Goal: Task Accomplishment & Management: Manage account settings

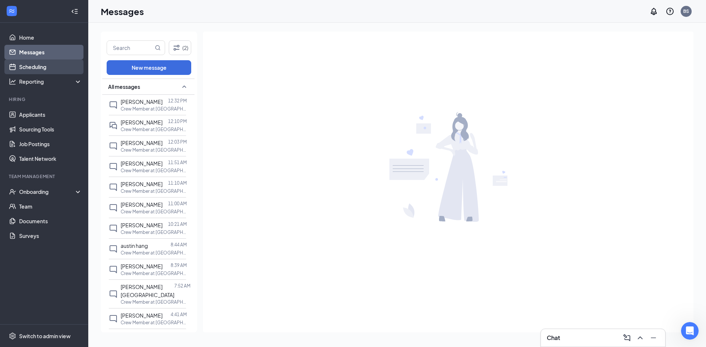
click at [34, 65] on link "Scheduling" at bounding box center [50, 67] width 63 height 15
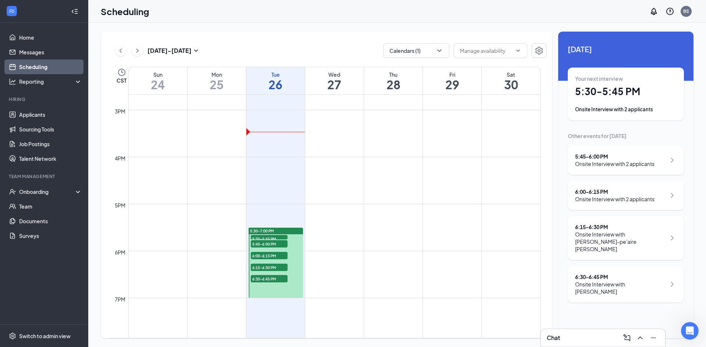
scroll to position [692, 0]
click at [591, 83] on div "Your next interview 5:30 - 5:45 PM Onsite Interview with 2 applicants" at bounding box center [625, 94] width 101 height 38
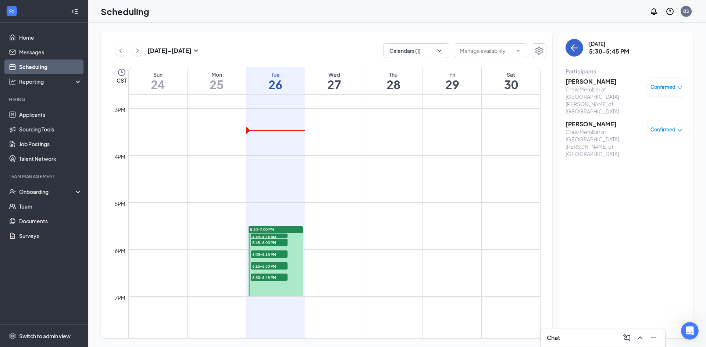
click at [573, 49] on icon "ArrowLeft" at bounding box center [574, 47] width 9 height 9
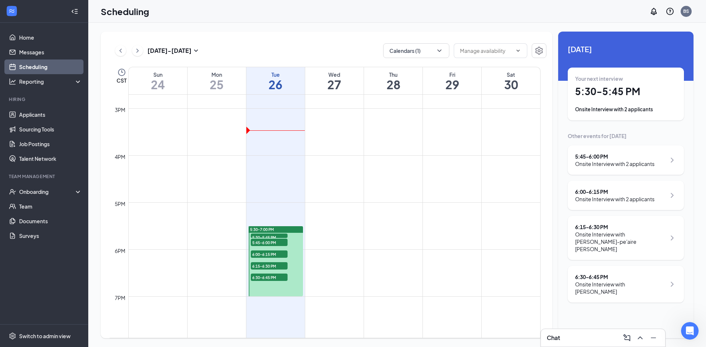
click at [600, 151] on div "5:45 - 6:00 PM Onsite Interview with 2 applicants" at bounding box center [625, 160] width 116 height 29
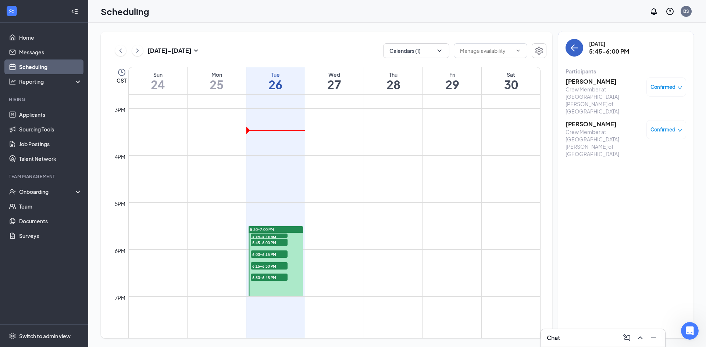
click at [573, 54] on button "back-button" at bounding box center [574, 48] width 18 height 18
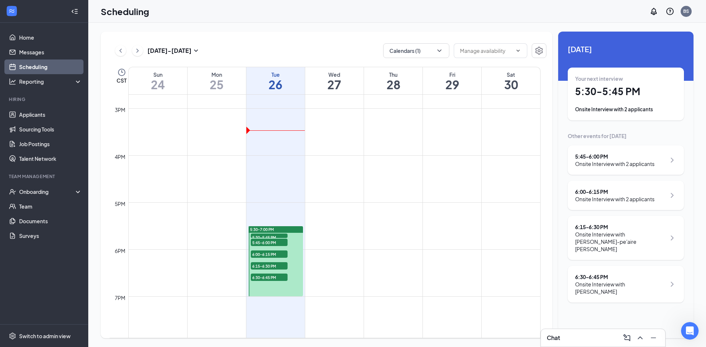
click at [592, 207] on div "6:00 - 6:15 PM Onsite Interview with 2 applicants" at bounding box center [625, 195] width 116 height 29
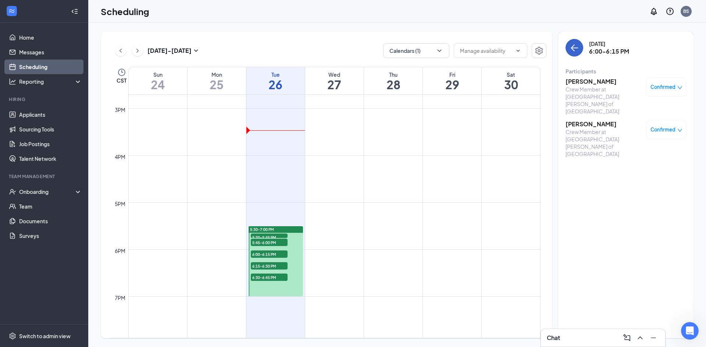
click at [574, 54] on button "back-button" at bounding box center [574, 48] width 18 height 18
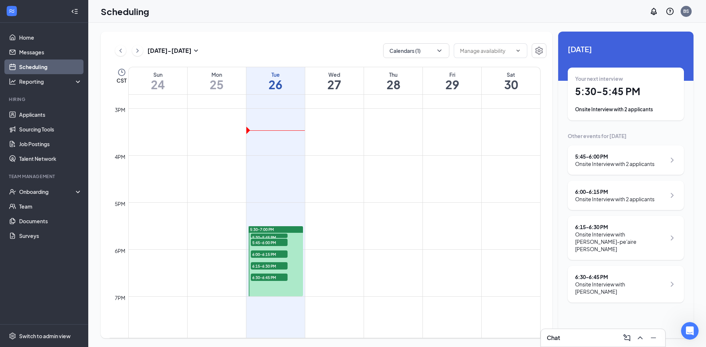
click at [614, 226] on div "6:15 - 6:30 PM" at bounding box center [620, 226] width 91 height 7
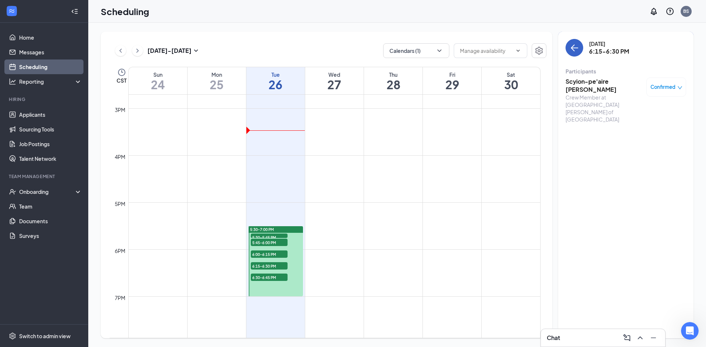
click at [571, 48] on icon "ArrowLeft" at bounding box center [574, 48] width 7 height 1
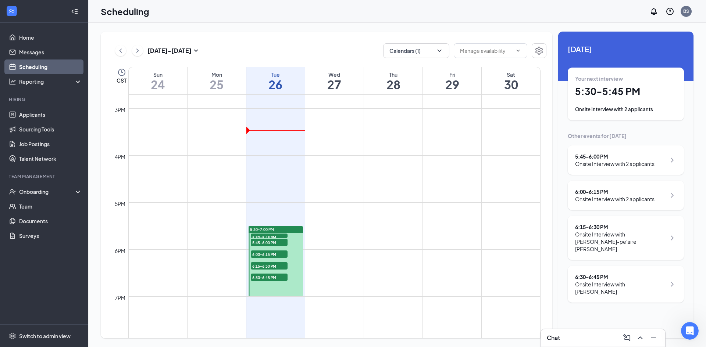
click at [588, 266] on div "6:30 - 6:45 PM Onsite Interview with [PERSON_NAME]" at bounding box center [625, 284] width 116 height 37
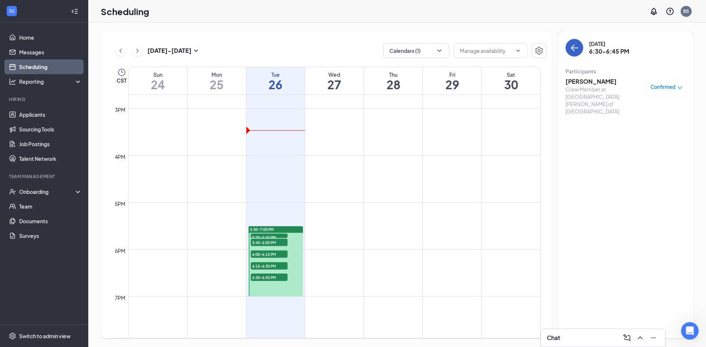
click at [575, 49] on icon "ArrowLeft" at bounding box center [574, 47] width 9 height 9
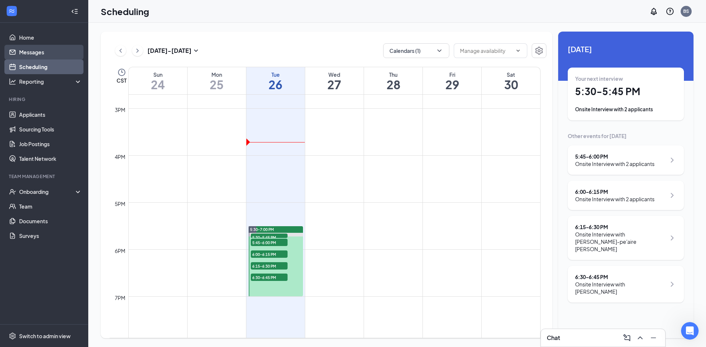
click at [31, 51] on link "Messages" at bounding box center [50, 52] width 63 height 15
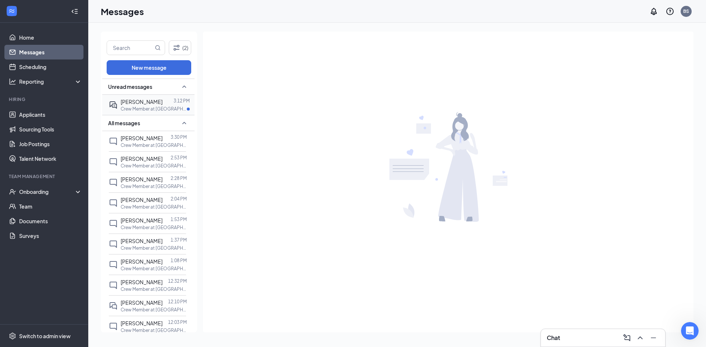
click at [141, 110] on p "Crew Member at [GEOGRAPHIC_DATA][PERSON_NAME] of [GEOGRAPHIC_DATA]" at bounding box center [154, 109] width 66 height 6
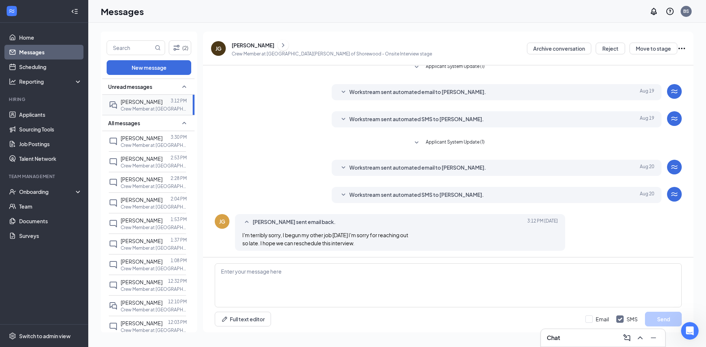
scroll to position [112, 0]
click at [344, 194] on icon "SmallChevronDown" at bounding box center [343, 194] width 9 height 9
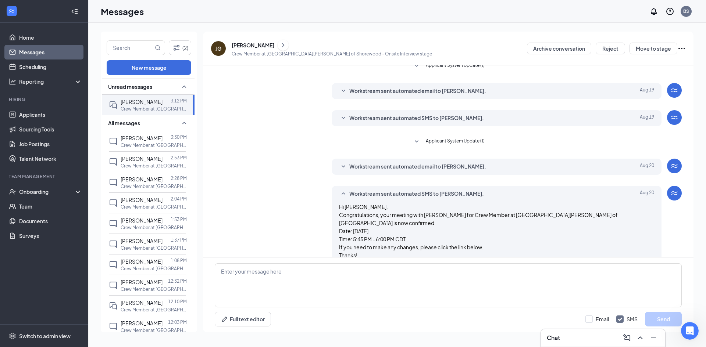
click at [344, 194] on icon "SmallChevronUp" at bounding box center [343, 194] width 9 height 9
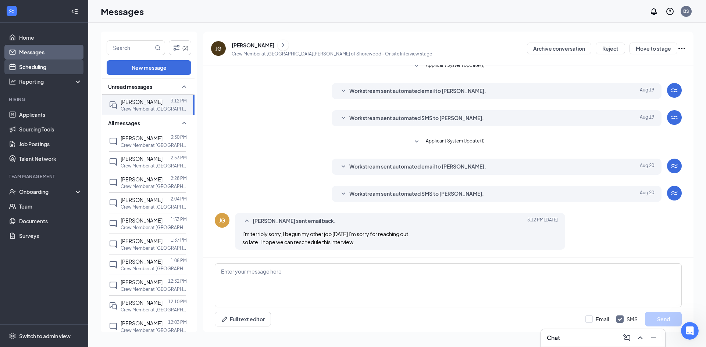
click at [24, 69] on link "Scheduling" at bounding box center [50, 67] width 63 height 15
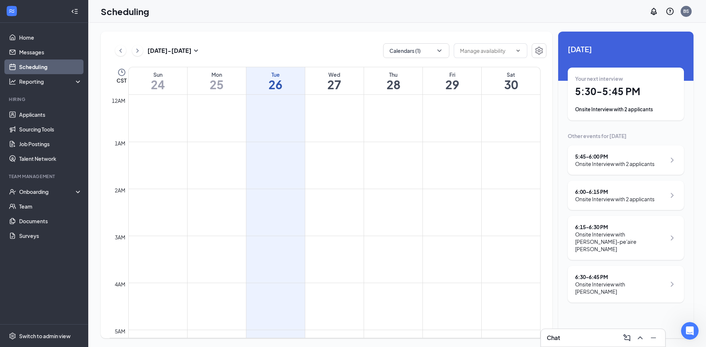
scroll to position [361, 0]
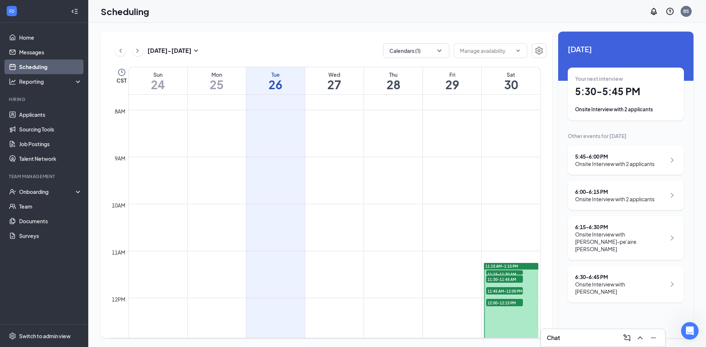
click at [621, 158] on div "5:45 - 6:00 PM" at bounding box center [614, 156] width 79 height 7
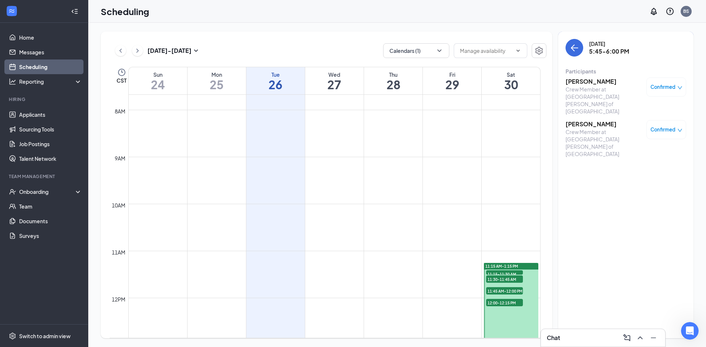
click at [669, 88] on span "Confirmed" at bounding box center [662, 86] width 25 height 7
click at [653, 108] on span "Request Reschedule" at bounding box center [649, 108] width 50 height 8
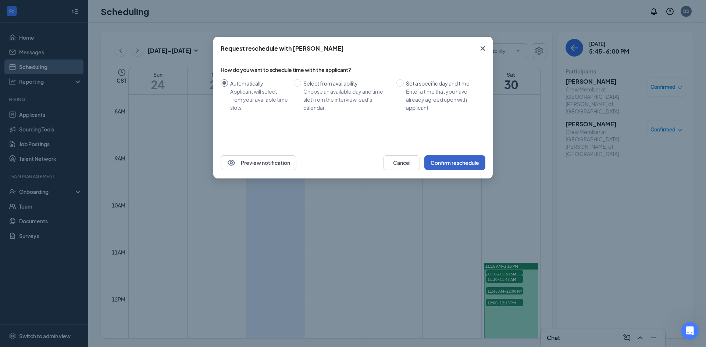
click at [465, 161] on button "Confirm reschedule" at bounding box center [454, 162] width 61 height 15
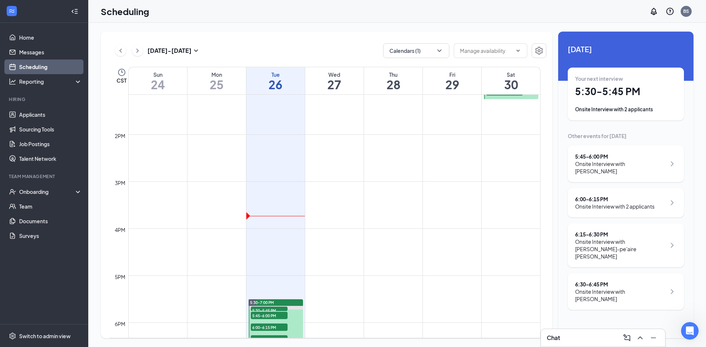
scroll to position [628, 0]
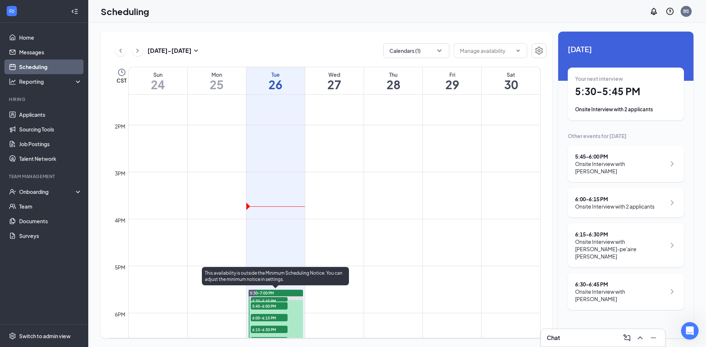
click at [293, 294] on div "5:30-7:00 PM" at bounding box center [275, 293] width 54 height 7
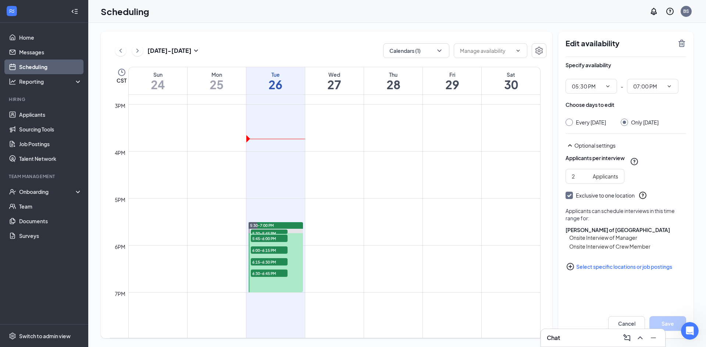
scroll to position [702, 0]
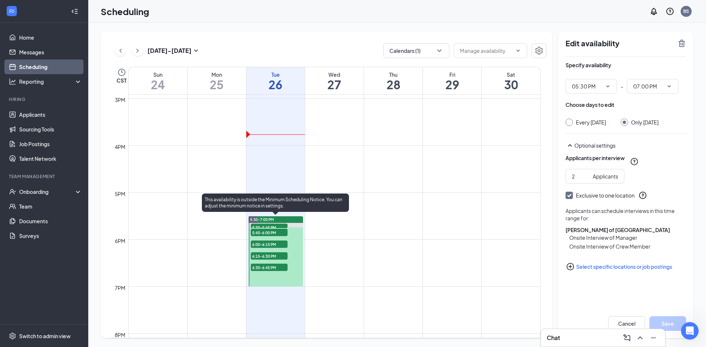
click at [299, 221] on div "5:30-7:00 PM" at bounding box center [275, 219] width 54 height 7
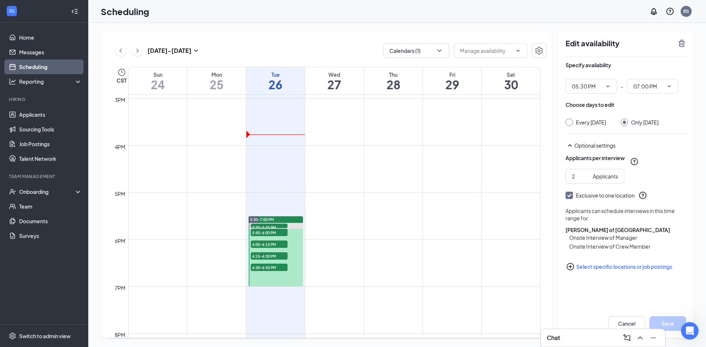
click at [282, 78] on h1 "26" at bounding box center [275, 84] width 58 height 12
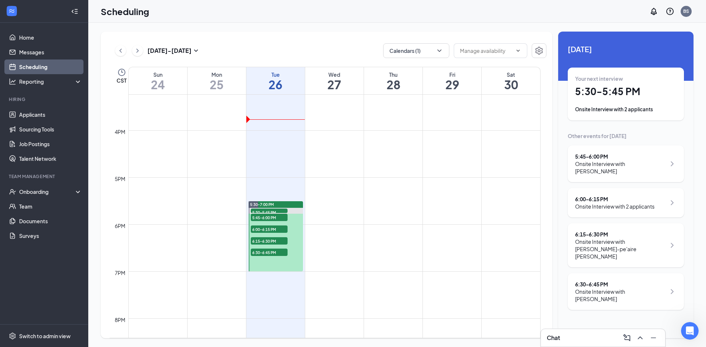
scroll to position [812, 0]
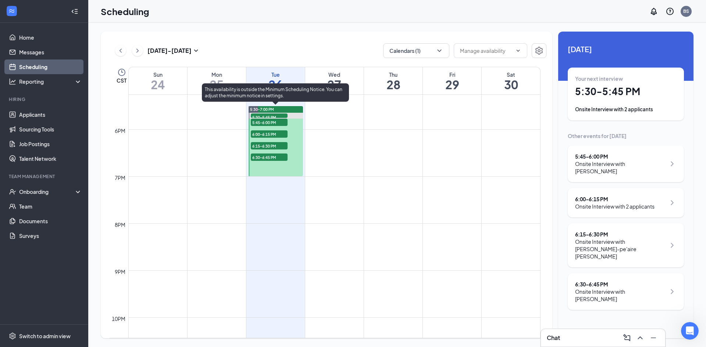
click at [300, 110] on div "5:30-7:00 PM" at bounding box center [275, 109] width 54 height 7
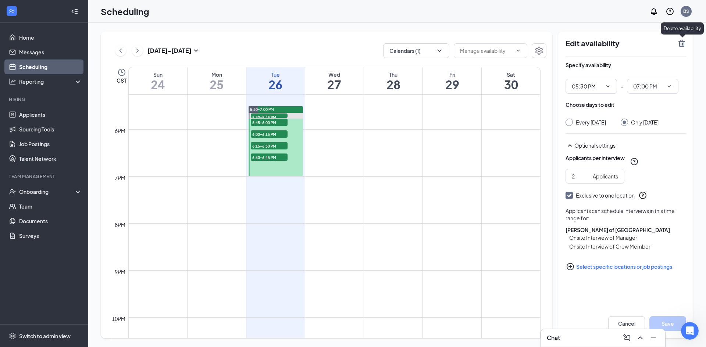
click at [680, 43] on icon "TrashOutline" at bounding box center [681, 43] width 7 height 7
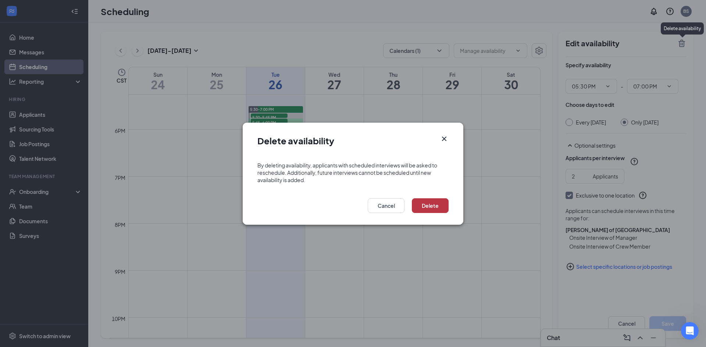
click at [429, 207] on button "Delete" at bounding box center [430, 205] width 37 height 15
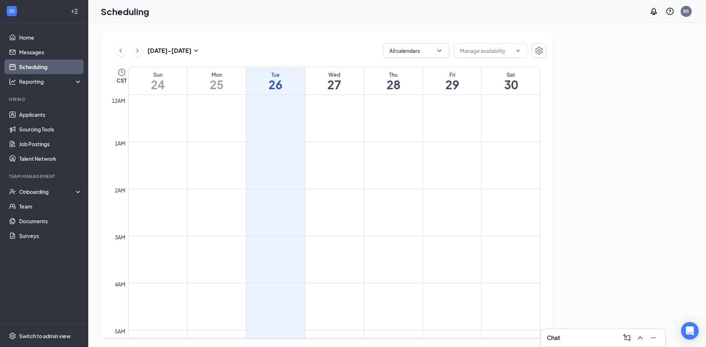
scroll to position [361, 0]
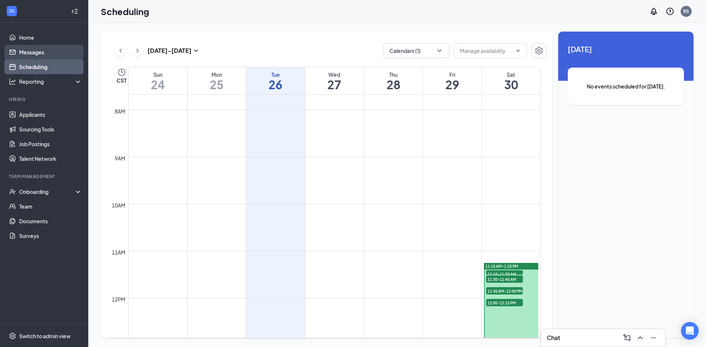
click at [49, 53] on link "Messages" at bounding box center [50, 52] width 63 height 15
click at [36, 54] on link "Messages" at bounding box center [50, 52] width 63 height 15
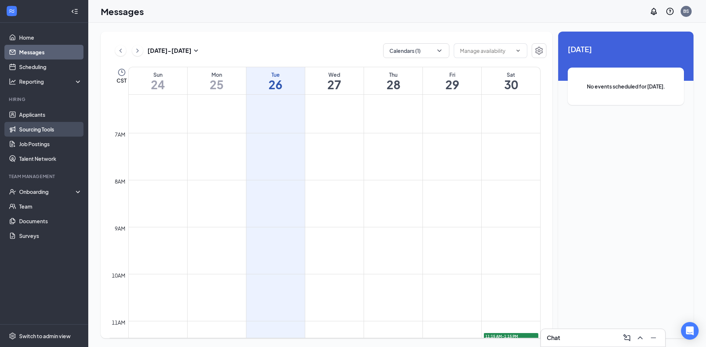
scroll to position [288, 0]
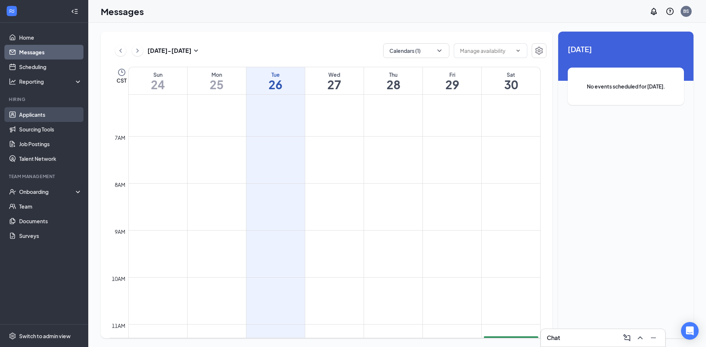
click at [43, 120] on link "Applicants" at bounding box center [50, 114] width 63 height 15
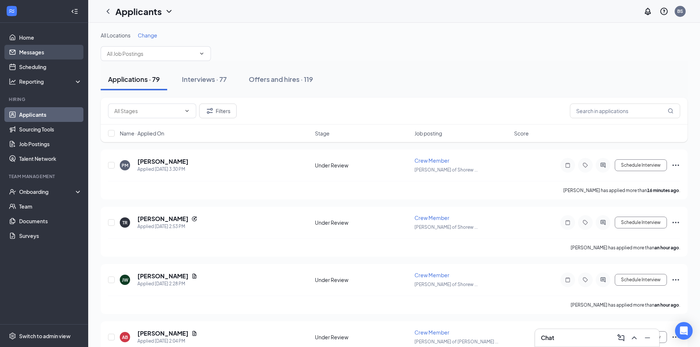
click at [33, 50] on link "Messages" at bounding box center [50, 52] width 63 height 15
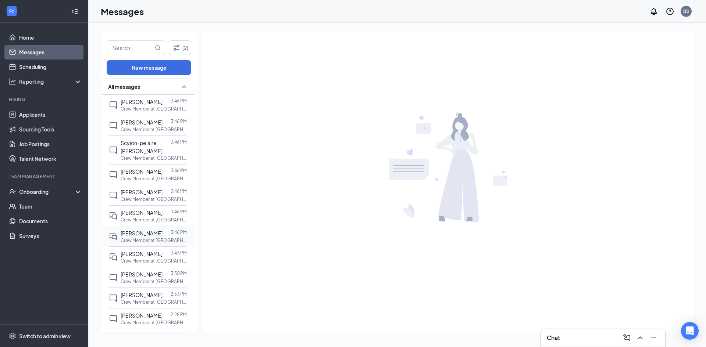
click at [143, 236] on span "[PERSON_NAME]" at bounding box center [142, 233] width 42 height 7
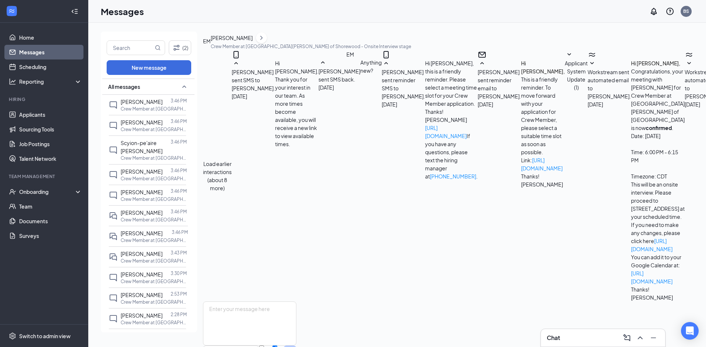
click at [232, 160] on button "Load earlier interactions (about 8 more)" at bounding box center [217, 176] width 29 height 32
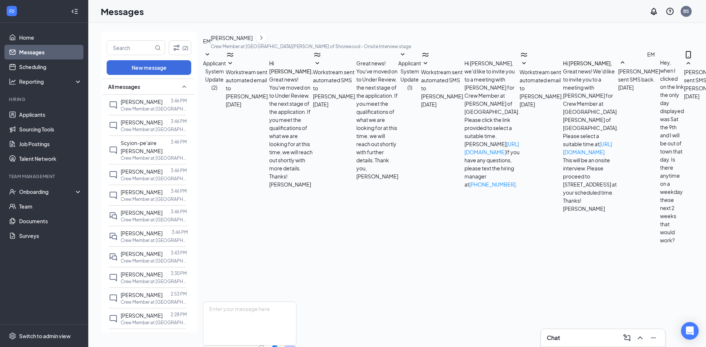
scroll to position [415, 0]
click at [46, 119] on link "Applicants" at bounding box center [50, 114] width 63 height 15
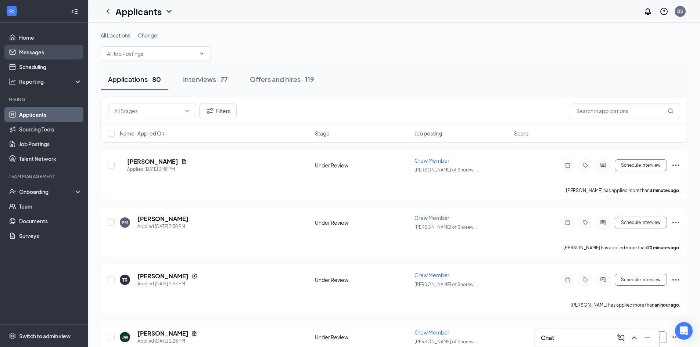
click at [43, 48] on link "Messages" at bounding box center [50, 52] width 63 height 15
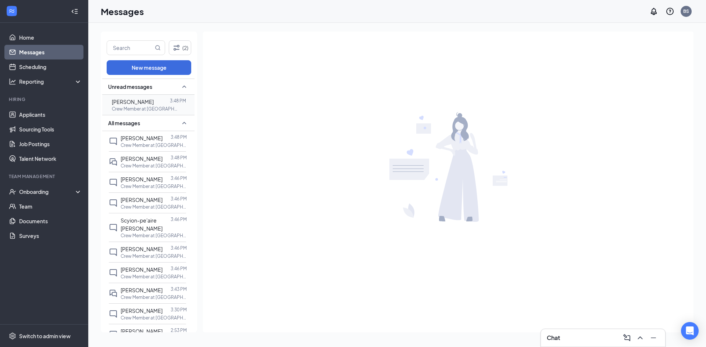
click at [154, 115] on div "Hamdi Husswin 3:48 PM Crew Member at Culver's of Shorewood" at bounding box center [147, 105] width 77 height 20
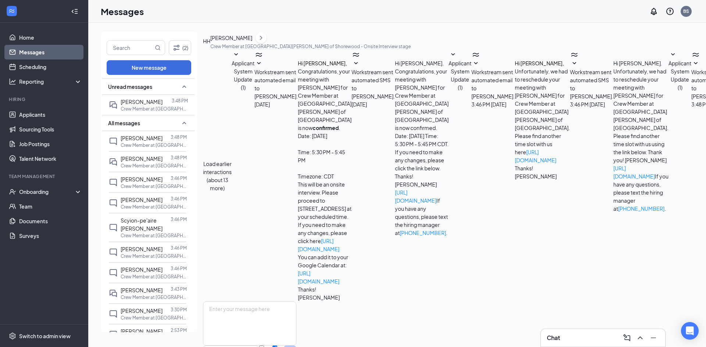
scroll to position [98, 0]
click at [40, 114] on link "Applicants" at bounding box center [50, 114] width 63 height 15
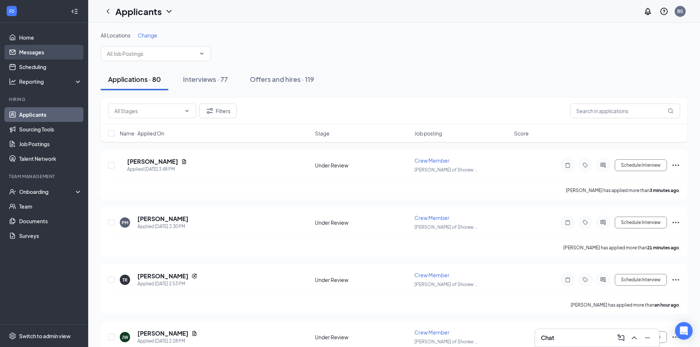
click at [58, 57] on link "Messages" at bounding box center [50, 52] width 63 height 15
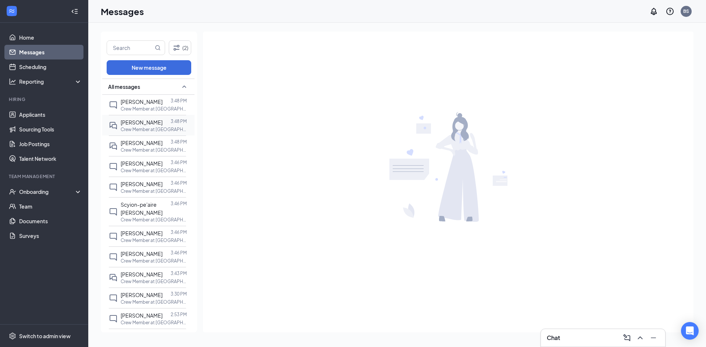
click at [149, 132] on p "Crew Member at [GEOGRAPHIC_DATA][PERSON_NAME] of [GEOGRAPHIC_DATA]" at bounding box center [154, 129] width 66 height 6
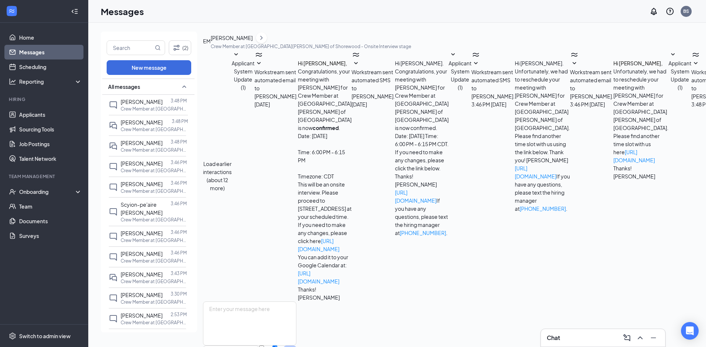
scroll to position [98, 0]
click at [144, 108] on p "Crew Member at [GEOGRAPHIC_DATA][PERSON_NAME] of [GEOGRAPHIC_DATA]" at bounding box center [154, 109] width 66 height 6
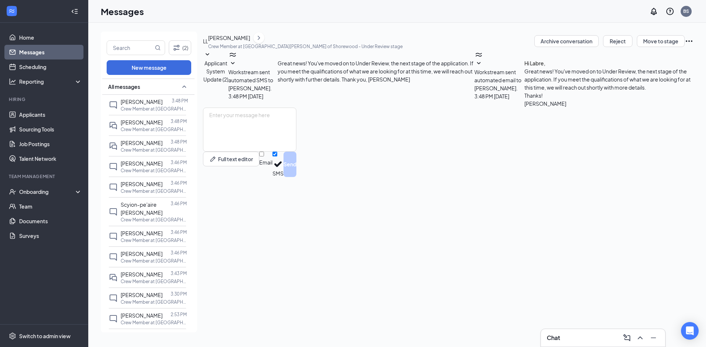
click at [474, 68] on icon "SmallChevronDown" at bounding box center [478, 63] width 9 height 9
click at [474, 68] on icon "SmallChevronUp" at bounding box center [478, 63] width 9 height 9
click at [162, 163] on div at bounding box center [166, 163] width 8 height 8
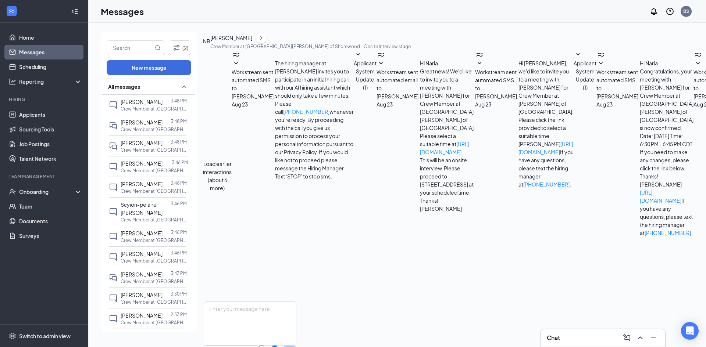
scroll to position [86, 0]
click at [152, 189] on p "Crew Member at [GEOGRAPHIC_DATA][PERSON_NAME] of [GEOGRAPHIC_DATA]" at bounding box center [154, 191] width 66 height 6
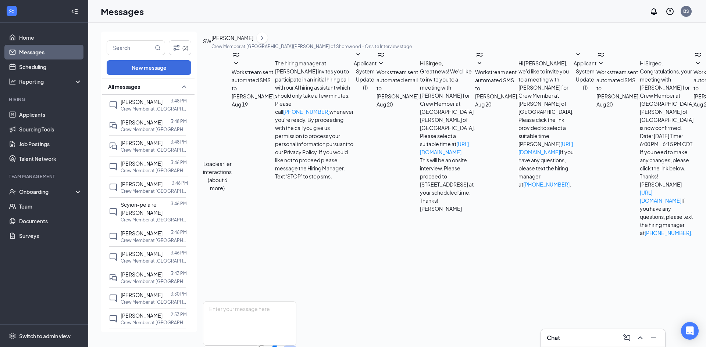
scroll to position [86, 0]
click at [140, 215] on div "Scyion-pe'aire [PERSON_NAME]" at bounding box center [146, 209] width 50 height 16
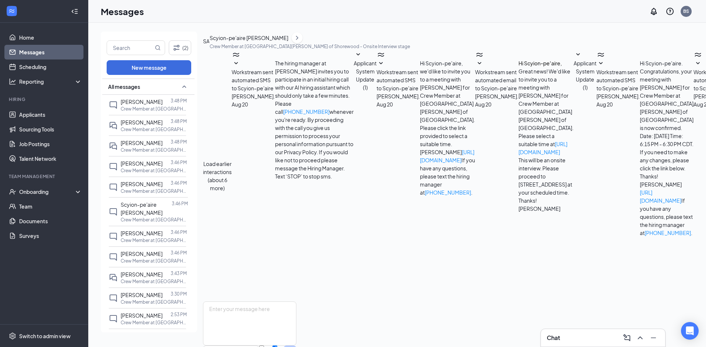
scroll to position [86, 0]
click at [162, 234] on div at bounding box center [166, 233] width 8 height 8
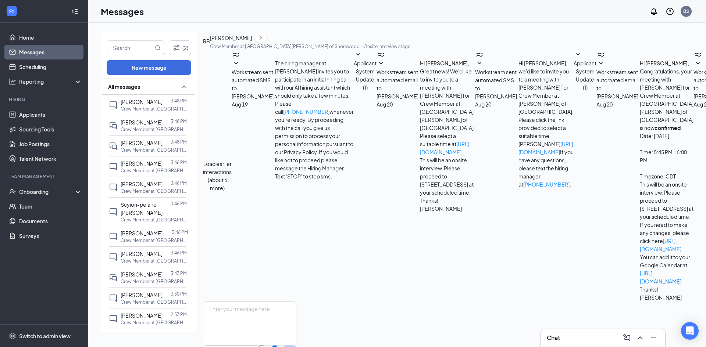
scroll to position [86, 0]
click at [158, 251] on span "[PERSON_NAME]" at bounding box center [142, 254] width 42 height 7
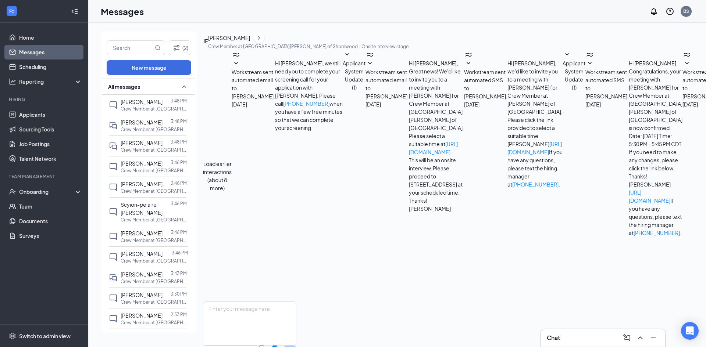
scroll to position [86, 0]
click at [147, 272] on span "[PERSON_NAME]" at bounding box center [142, 274] width 42 height 7
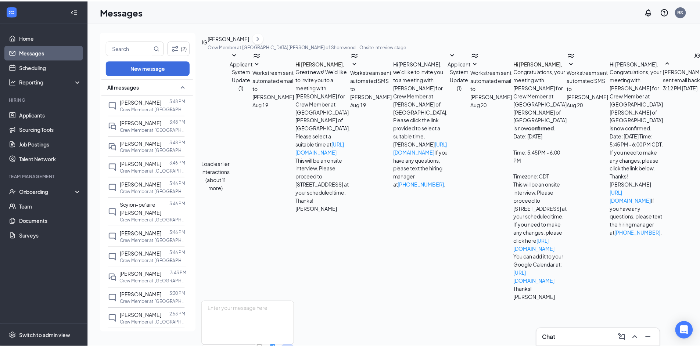
scroll to position [107, 0]
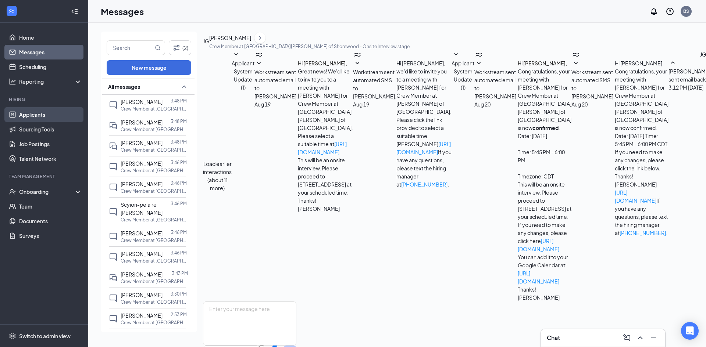
click at [44, 110] on link "Applicants" at bounding box center [50, 114] width 63 height 15
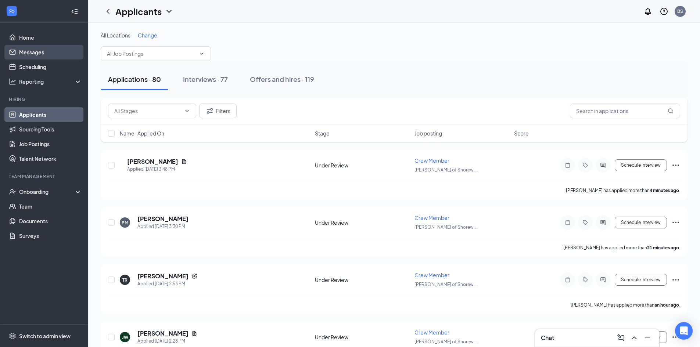
click at [53, 49] on link "Messages" at bounding box center [50, 52] width 63 height 15
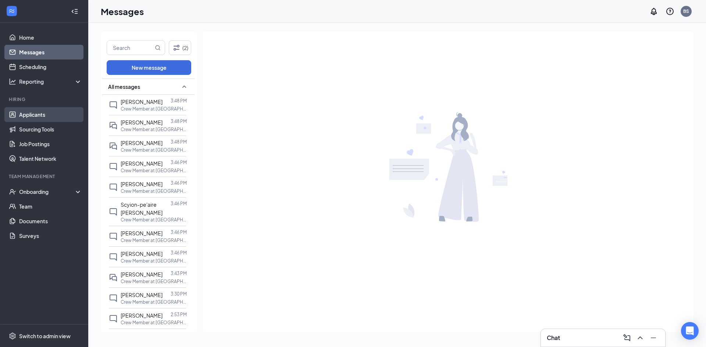
click at [49, 112] on link "Applicants" at bounding box center [50, 114] width 63 height 15
